Goal: Check status: Check status

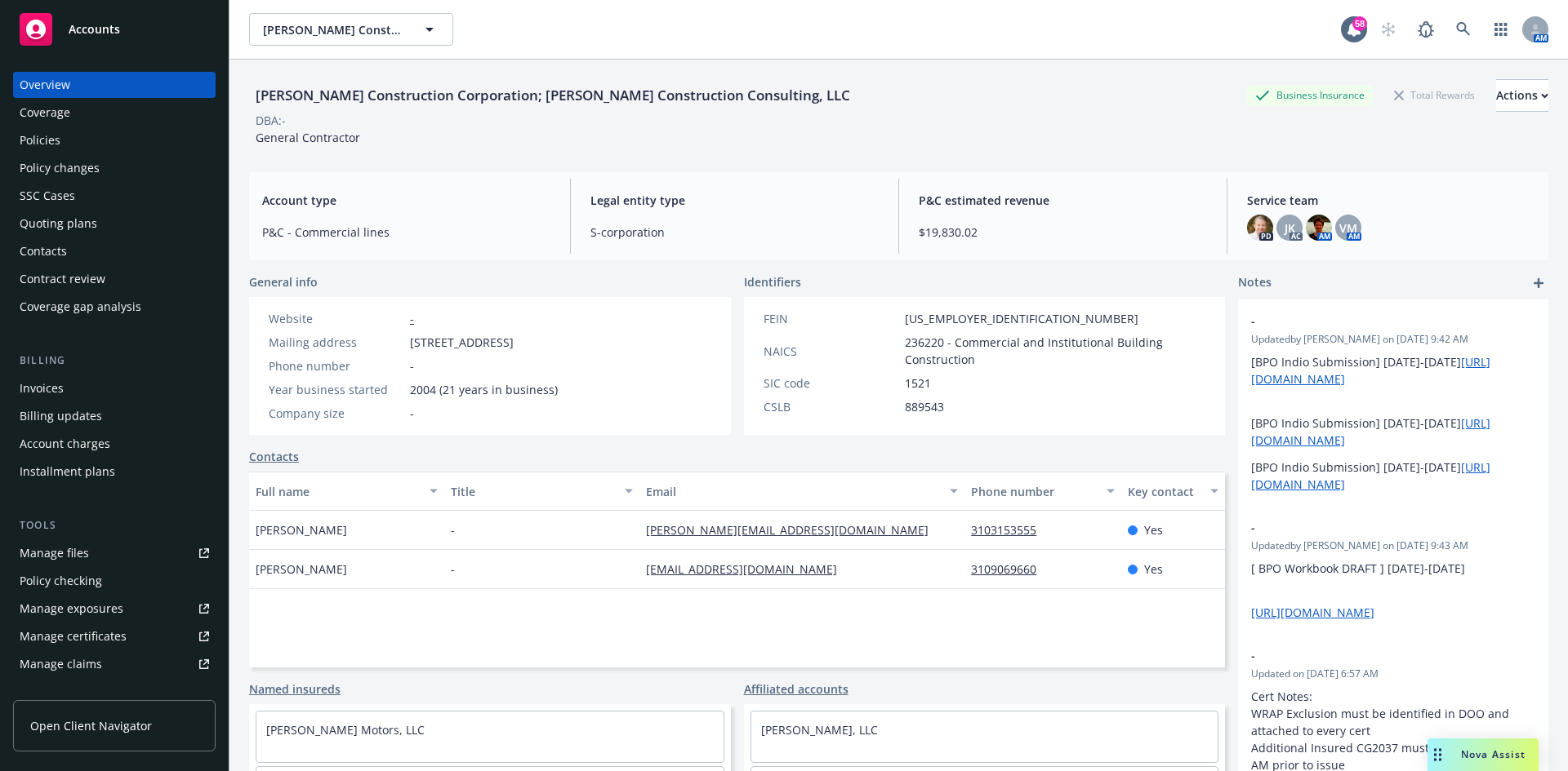
click at [1482, 755] on span "Nova Assist" at bounding box center [1493, 755] width 64 height 14
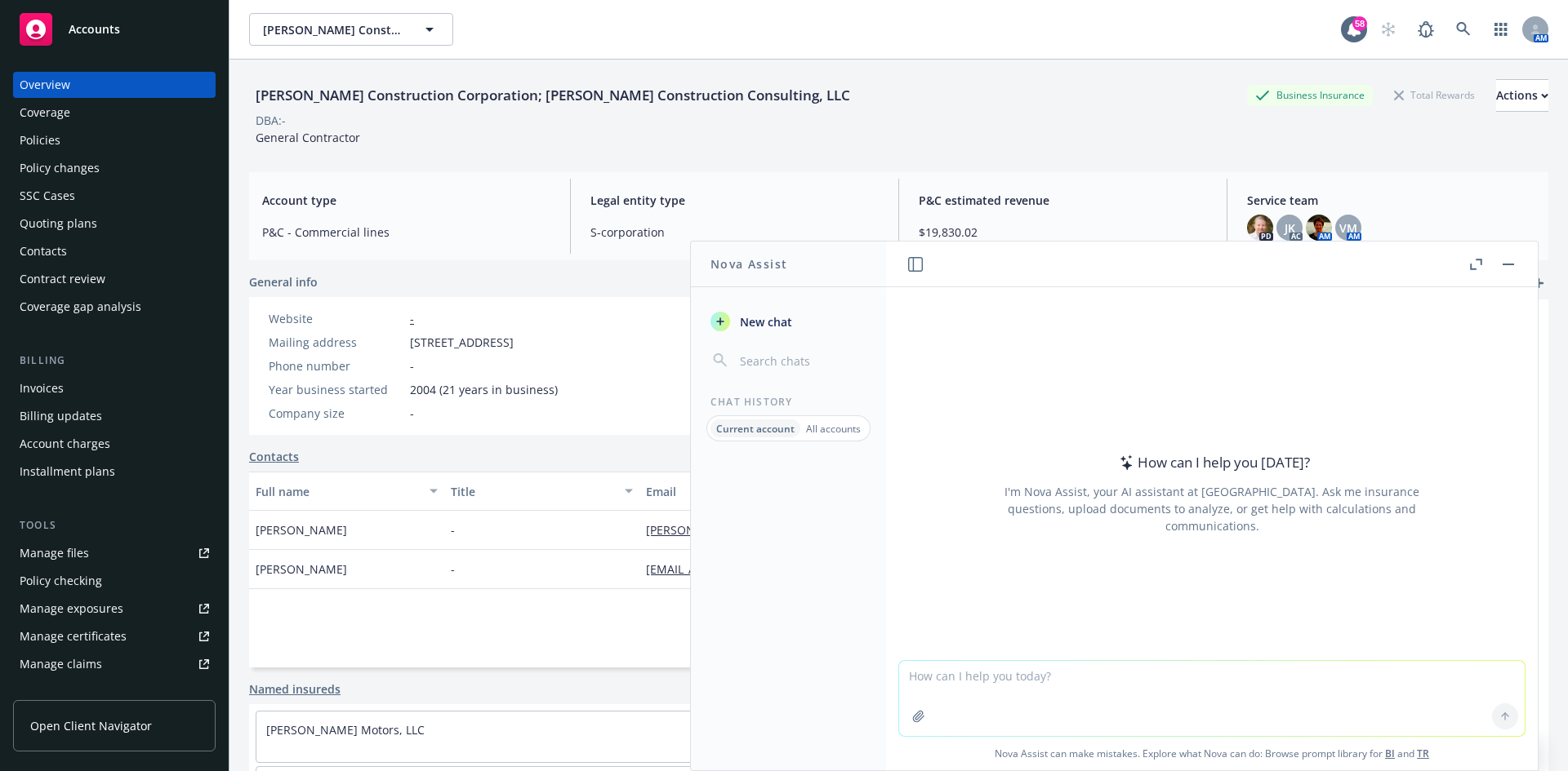
click at [1009, 679] on textarea at bounding box center [1211, 699] width 625 height 75
paste textarea "We have been in contact with the ombudsman regarding the ongoing dispute for yo…"
type textarea "We have been in contact with the ombudsman regarding the ongoing dispute for yo…"
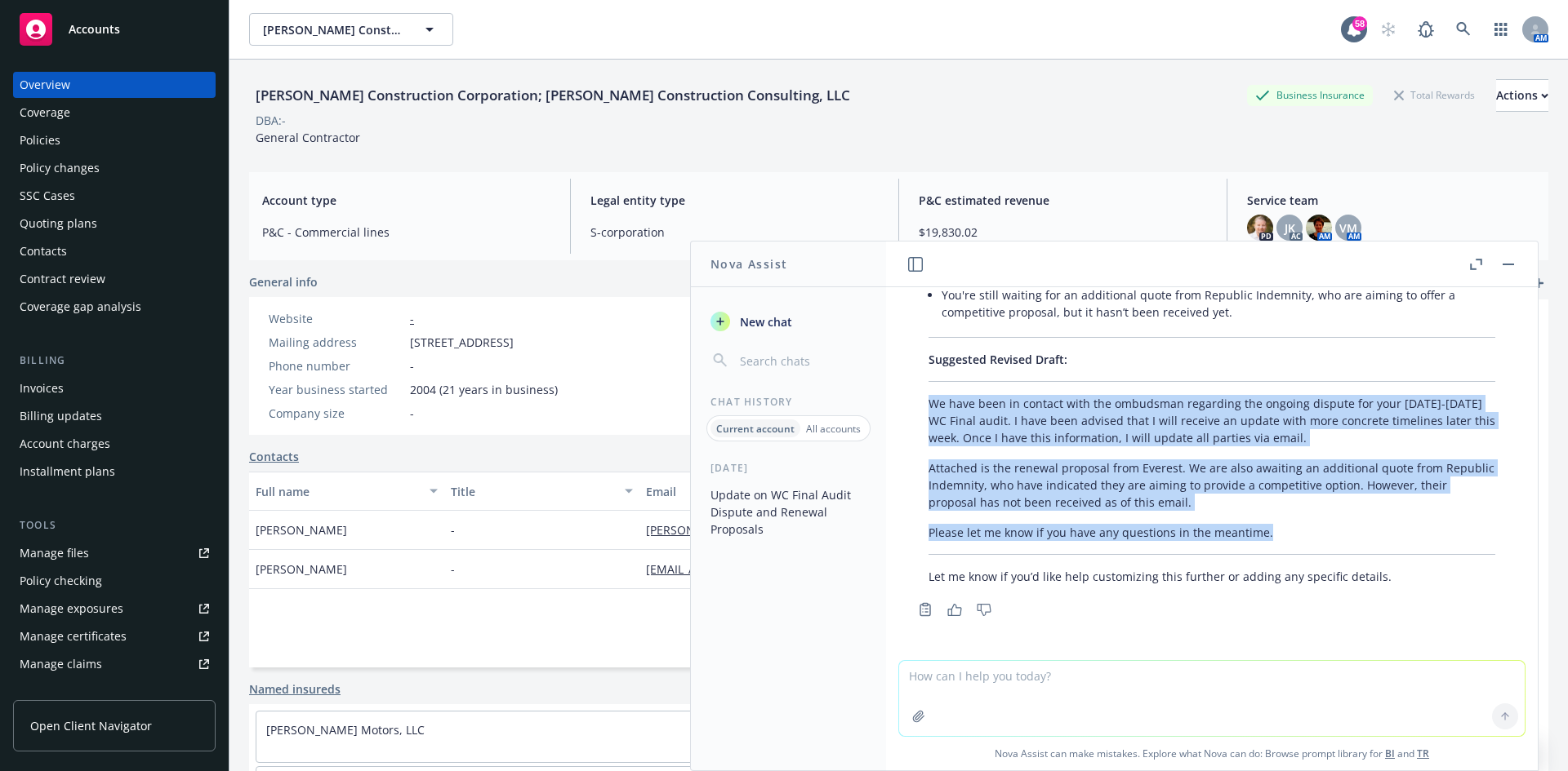
drag, startPoint x: 1282, startPoint y: 531, endPoint x: 924, endPoint y: 405, distance: 379.5
click at [924, 405] on div "Here’s a professional, concise summary of your draft email and suggestions for …" at bounding box center [1211, 341] width 599 height 501
copy div "We have been in contact with the ombudsman regarding the ongoing dispute for yo…"
click at [54, 136] on div "Policies" at bounding box center [40, 141] width 41 height 26
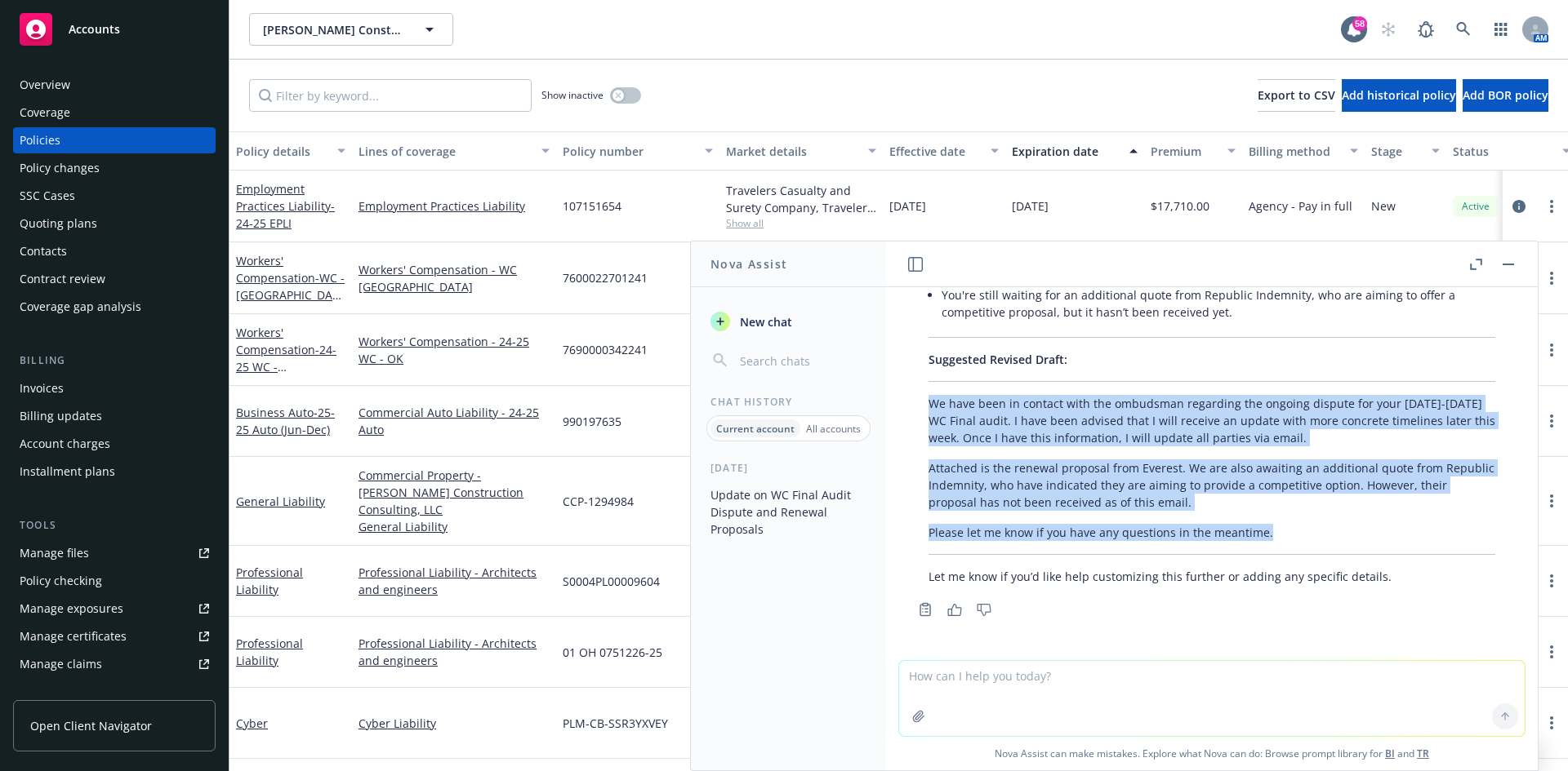
click at [101, 222] on div "Quoting plans" at bounding box center [115, 224] width 190 height 26
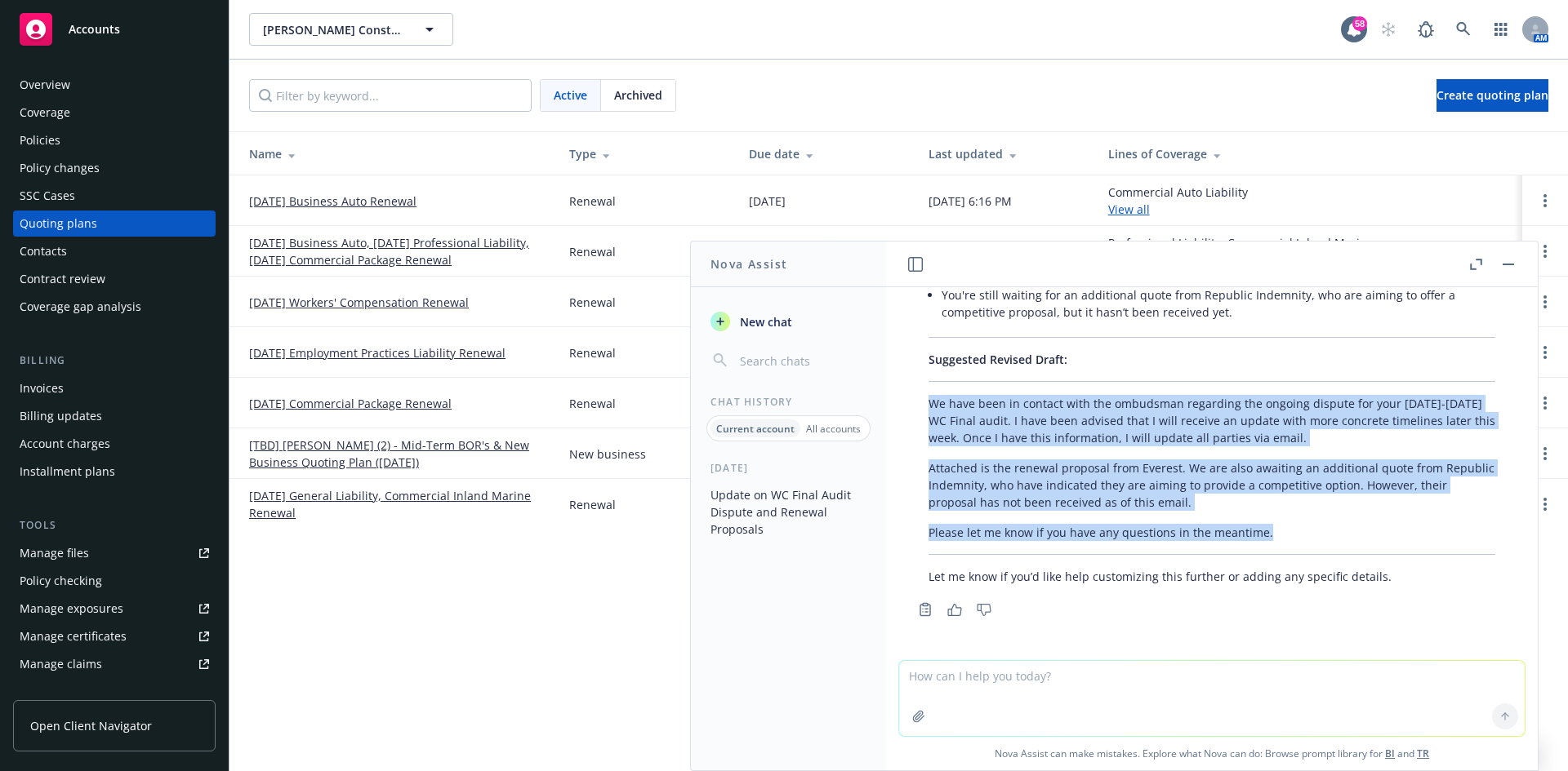
click at [1507, 262] on button "button" at bounding box center [1508, 264] width 20 height 20
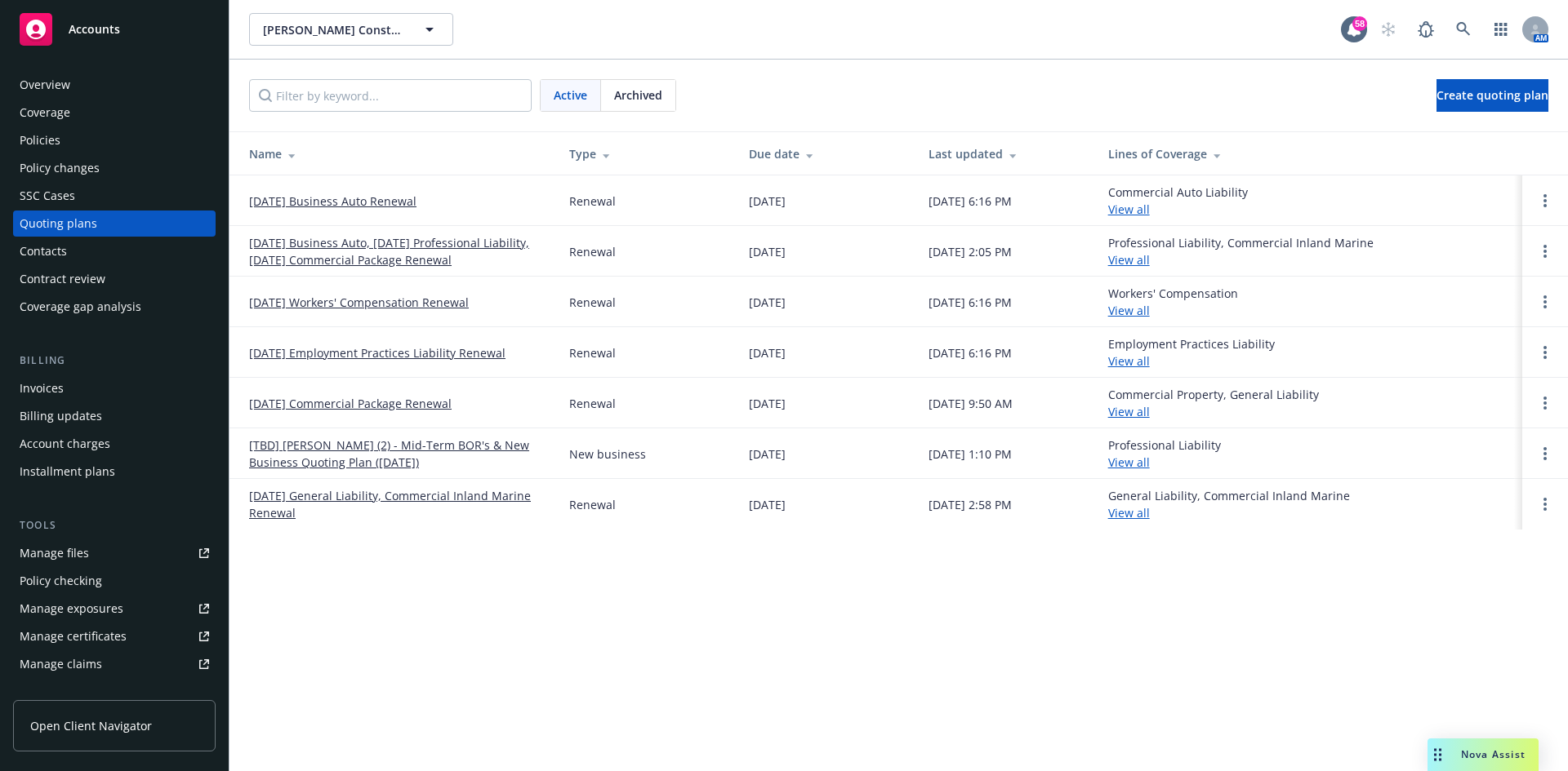
click at [440, 303] on link "[DATE] Workers' Compensation Renewal" at bounding box center [358, 302] width 220 height 17
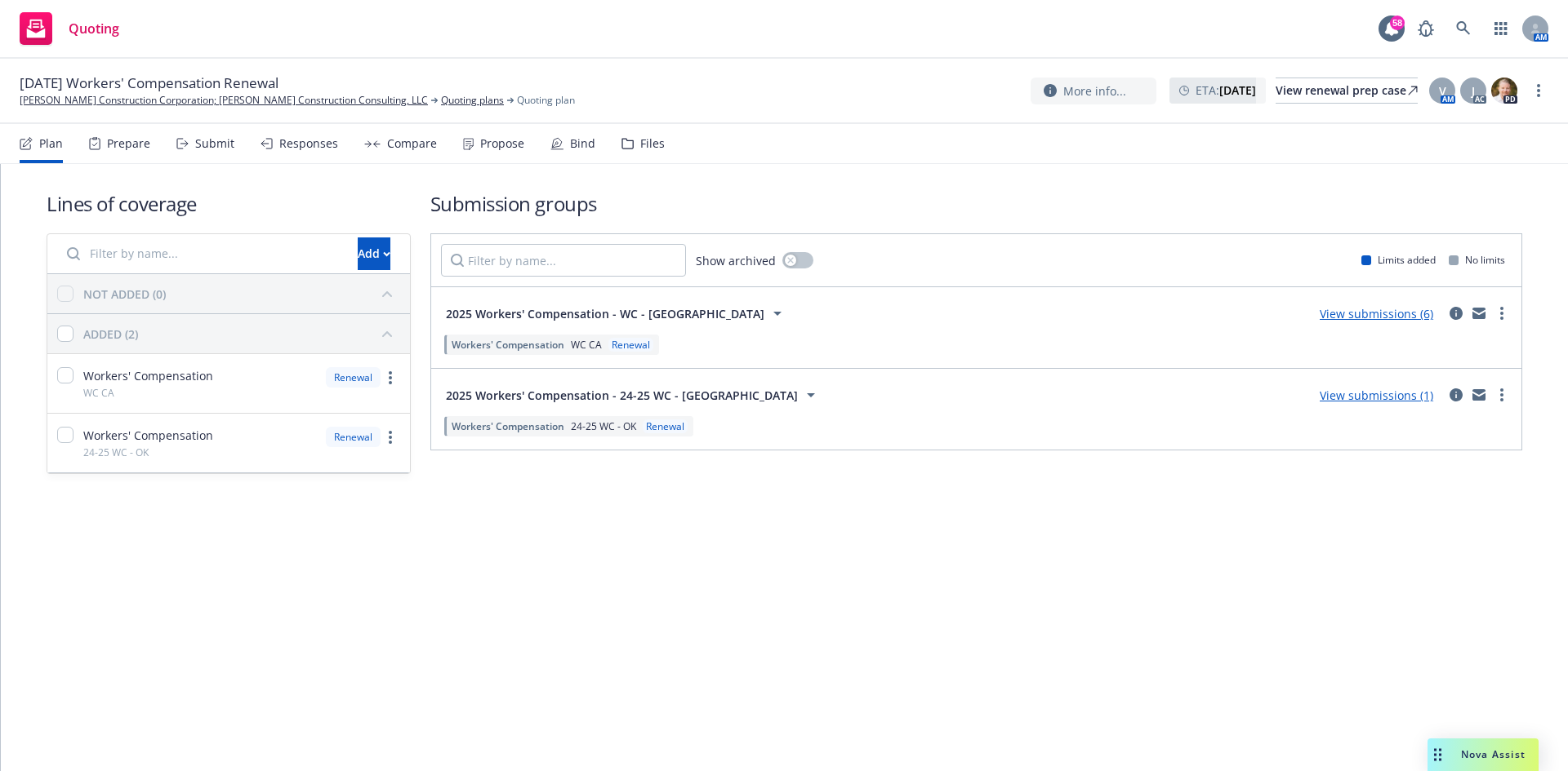
click at [1398, 315] on link "View submissions (6)" at bounding box center [1376, 314] width 114 height 16
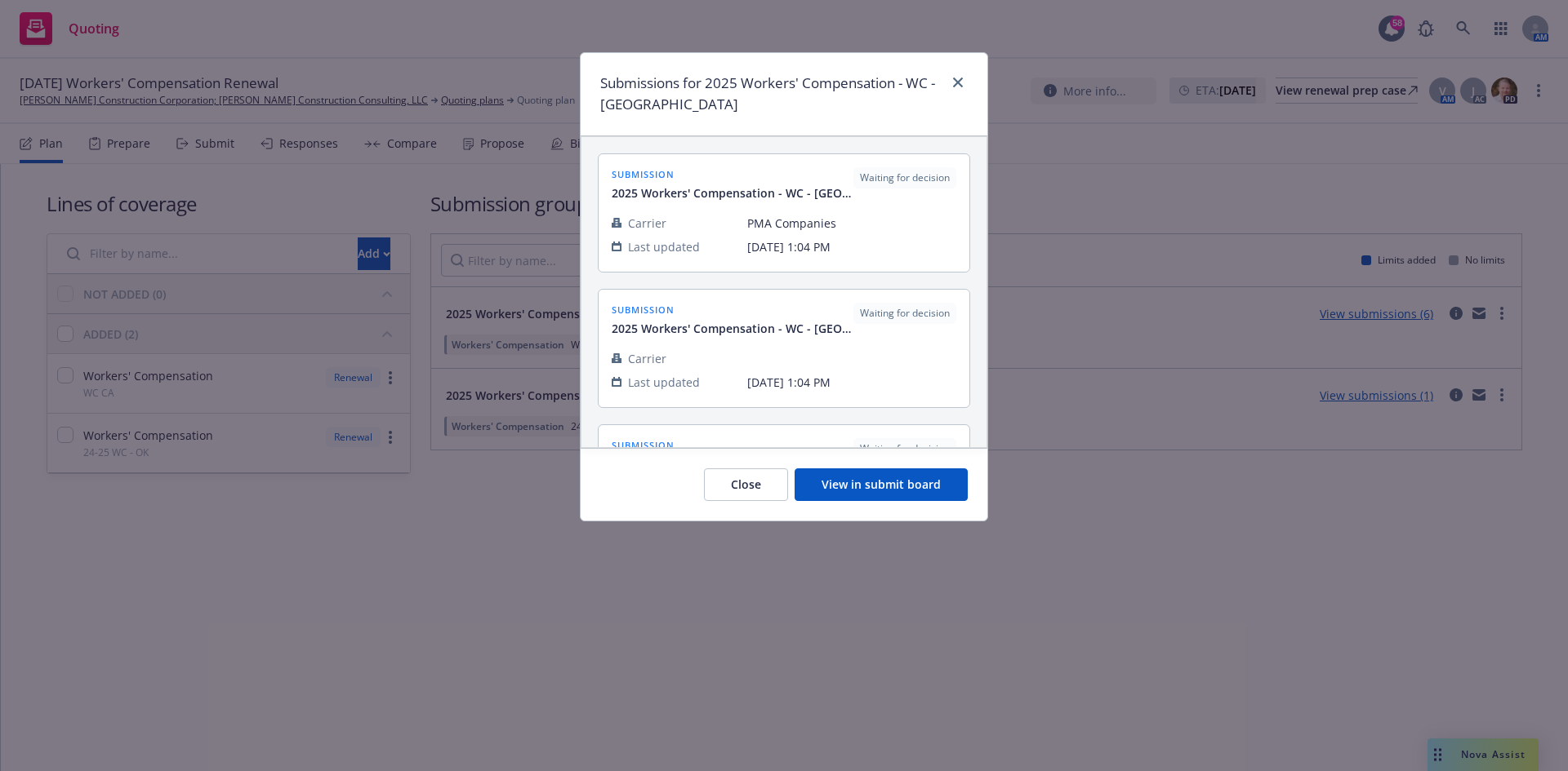
click at [932, 482] on button "View in submit board" at bounding box center [881, 485] width 173 height 33
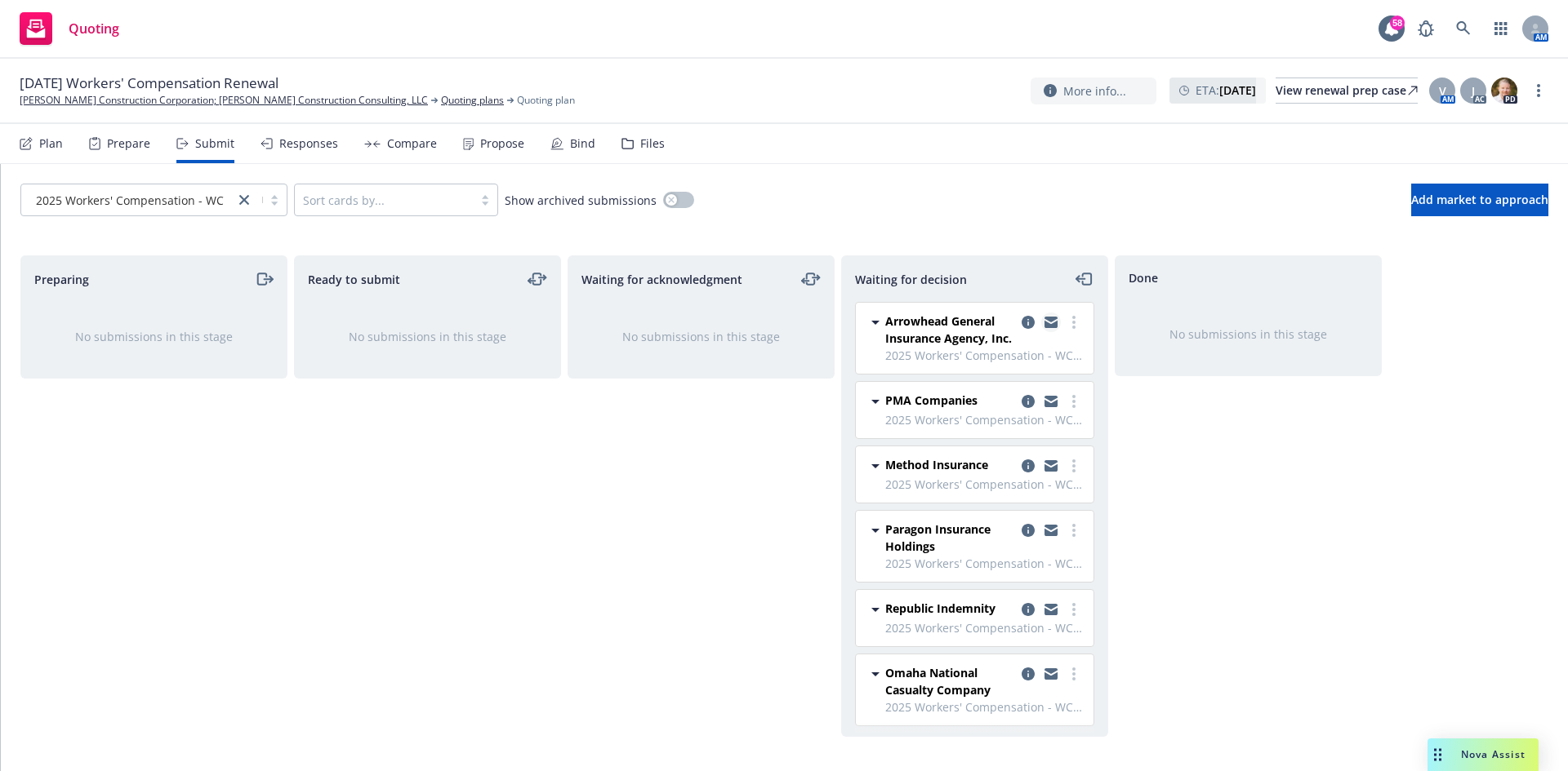
click at [1044, 321] on icon "copy logging email" at bounding box center [1051, 324] width 13 height 7
